Goal: Communication & Community: Share content

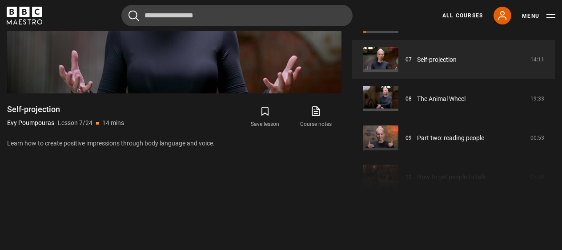
scroll to position [499, 0]
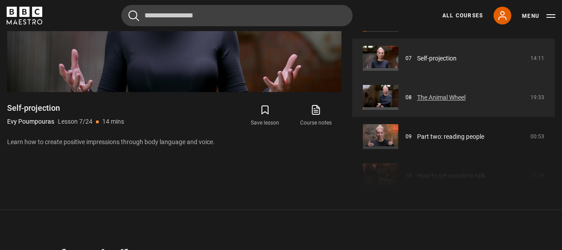
click at [429, 93] on link "The Animal Wheel" at bounding box center [441, 97] width 48 height 9
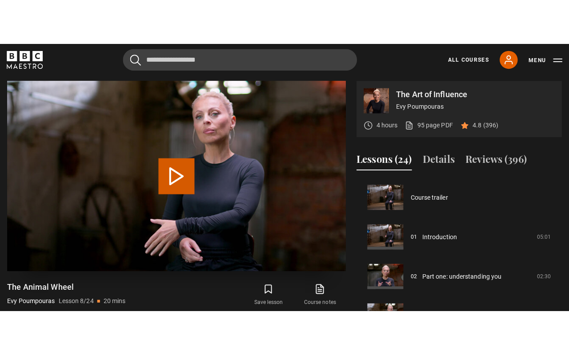
scroll to position [274, 0]
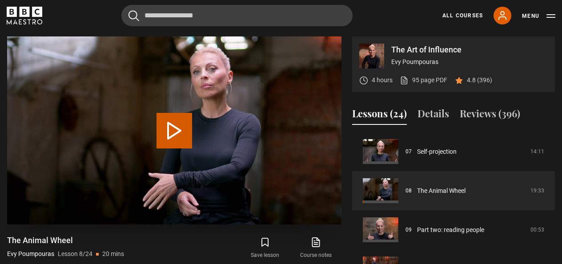
click at [175, 128] on button "Play Lesson The Animal Wheel" at bounding box center [174, 131] width 36 height 36
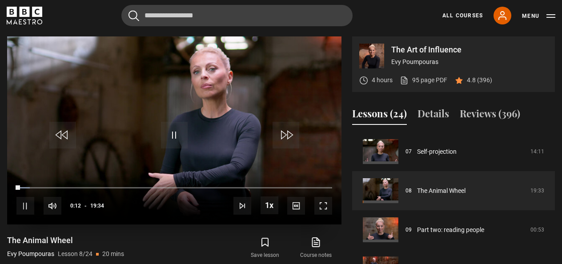
click at [319, 206] on span "Video Player" at bounding box center [323, 206] width 18 height 18
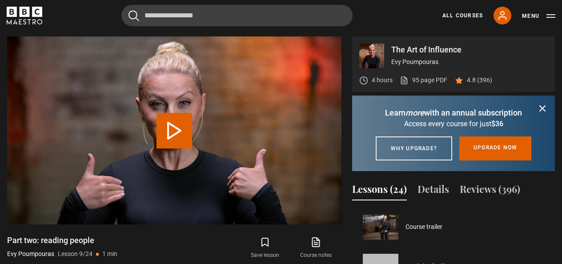
scroll to position [313, 0]
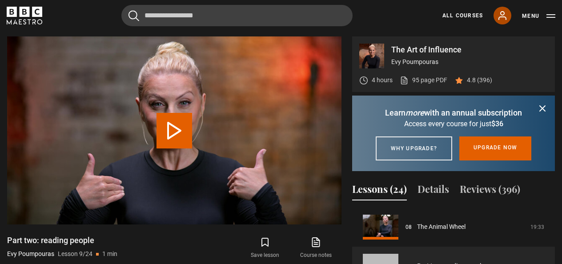
click at [501, 16] on icon at bounding box center [502, 16] width 7 height 8
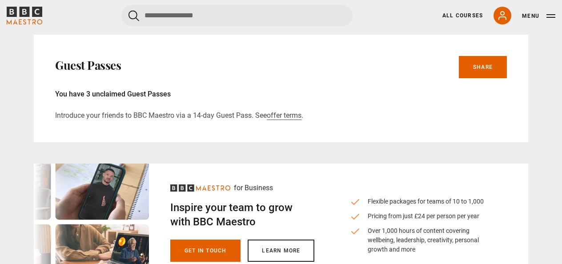
scroll to position [430, 0]
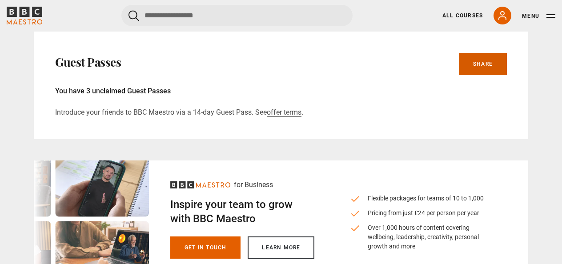
click at [491, 62] on link "Share" at bounding box center [483, 64] width 48 height 22
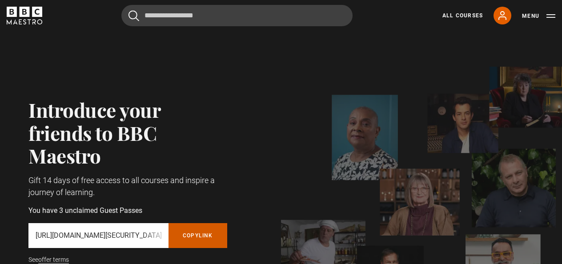
click at [201, 234] on button "Copy referral link" at bounding box center [197, 235] width 59 height 25
click at [504, 12] on icon at bounding box center [502, 16] width 7 height 8
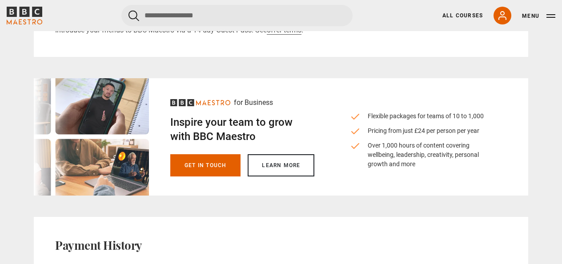
scroll to position [509, 0]
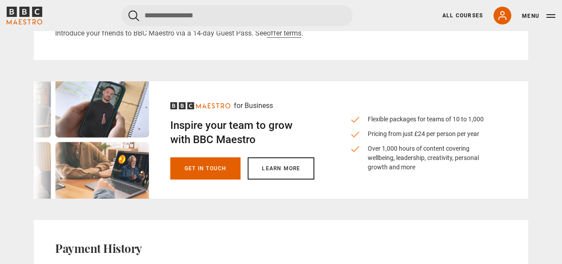
click at [285, 171] on link "Learn more" at bounding box center [281, 168] width 67 height 22
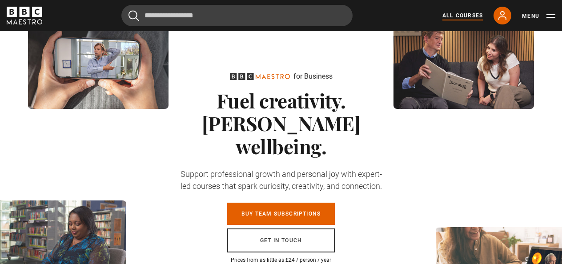
click at [466, 15] on link "All Courses" at bounding box center [462, 16] width 40 height 8
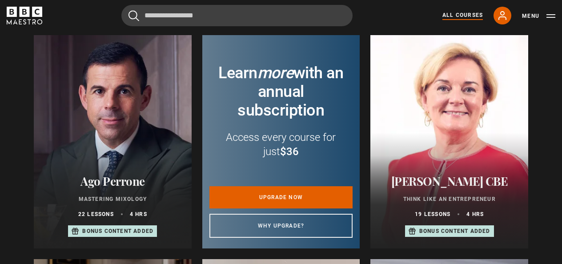
scroll to position [330, 0]
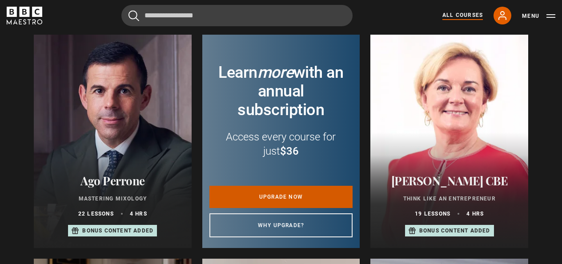
click at [275, 192] on link "Upgrade now" at bounding box center [281, 197] width 144 height 22
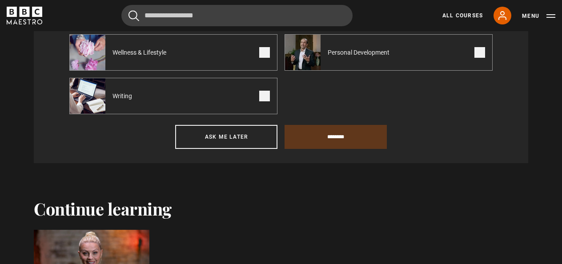
scroll to position [465, 0]
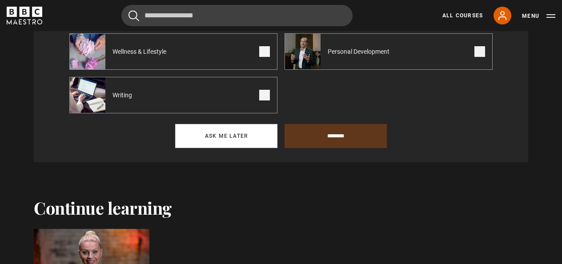
click at [233, 136] on button "Ask me later" at bounding box center [226, 136] width 102 height 24
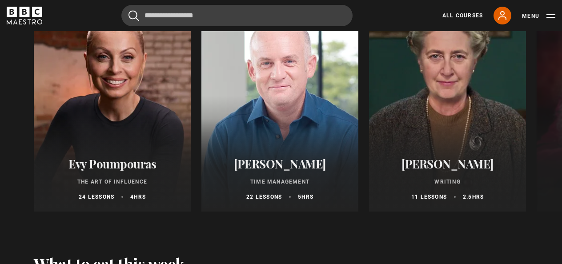
scroll to position [1072, 0]
click at [536, 116] on button "Next" at bounding box center [536, 107] width 22 height 22
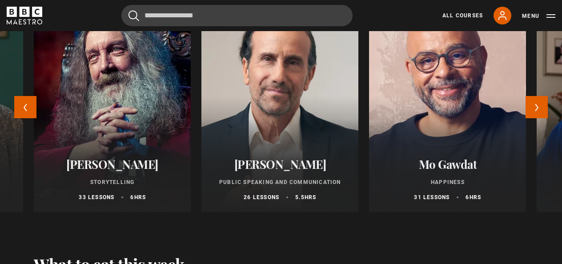
click at [459, 105] on div at bounding box center [447, 105] width 172 height 235
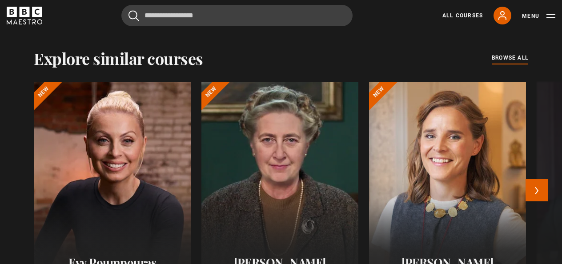
scroll to position [679, 0]
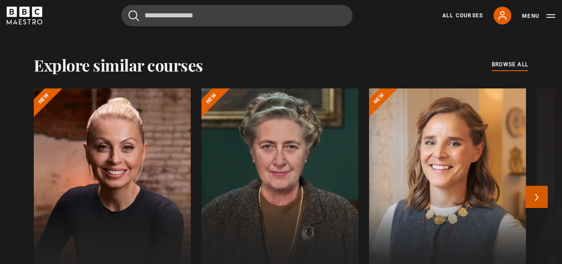
click at [538, 191] on button "Next" at bounding box center [536, 197] width 22 height 22
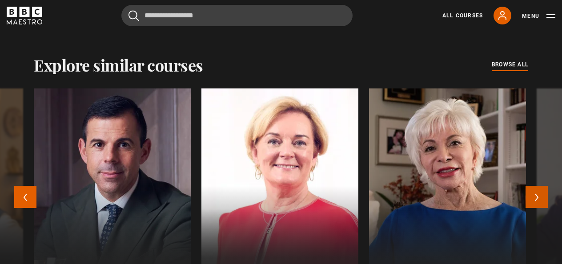
click at [538, 191] on button "Next" at bounding box center [536, 197] width 22 height 22
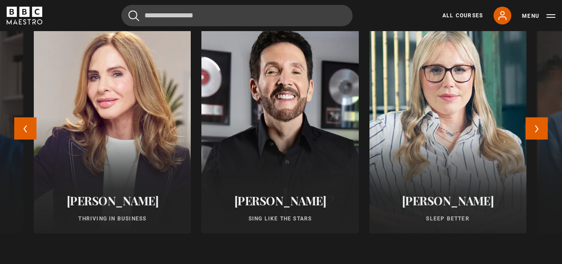
scroll to position [747, 0]
click at [461, 142] on div at bounding box center [447, 126] width 172 height 235
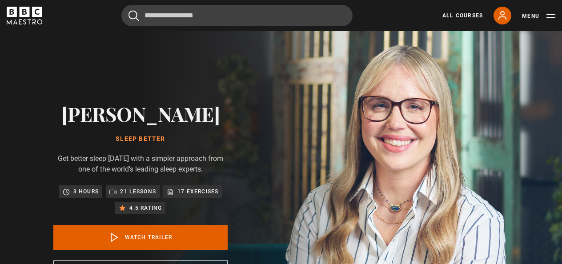
click at [552, 14] on button "Menu" at bounding box center [538, 16] width 33 height 9
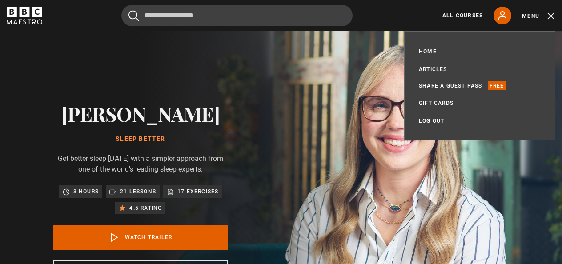
click at [495, 88] on p "Free" at bounding box center [496, 85] width 18 height 9
click at [468, 85] on link "Share a guest pass" at bounding box center [451, 85] width 64 height 9
